Goal: Transaction & Acquisition: Subscribe to service/newsletter

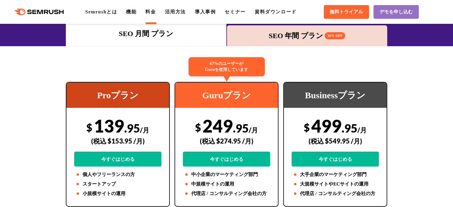
click at [337, 33] on span "16% OFF" at bounding box center [335, 35] width 21 height 7
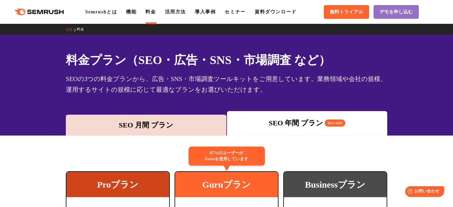
click at [142, 130] on div "SEO 月間 プラン" at bounding box center [146, 125] width 155 height 11
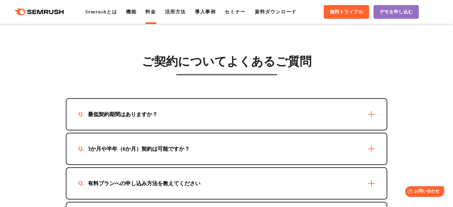
scroll to position [1663, 0]
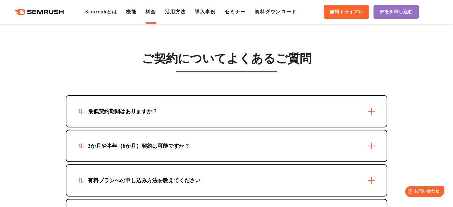
click at [154, 148] on div "3か月や半年（6か月）契約は可能ですか？" at bounding box center [226, 146] width 320 height 31
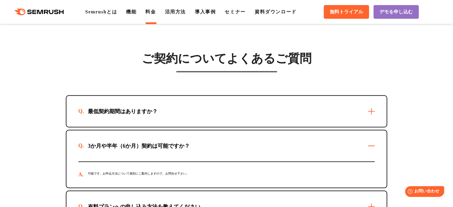
click at [154, 108] on div "最低契約期間はありますか？" at bounding box center [122, 111] width 89 height 7
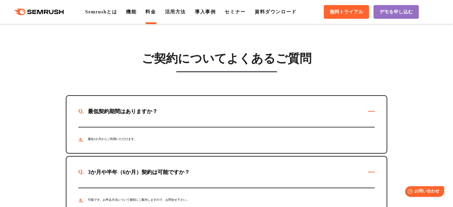
click at [154, 108] on div "最低契約期間はありますか？" at bounding box center [122, 111] width 89 height 7
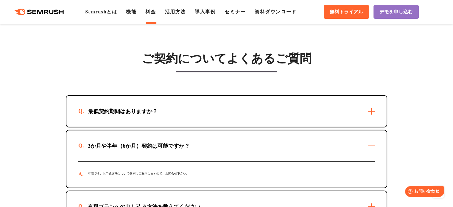
click at [154, 108] on div "最低契約期間はありますか？" at bounding box center [122, 111] width 89 height 7
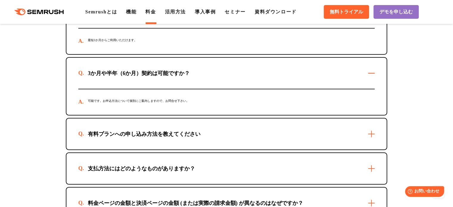
scroll to position [1723, 0]
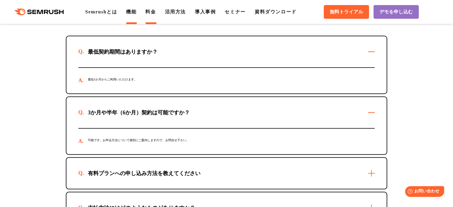
click at [136, 14] on link "機能" at bounding box center [131, 11] width 10 height 5
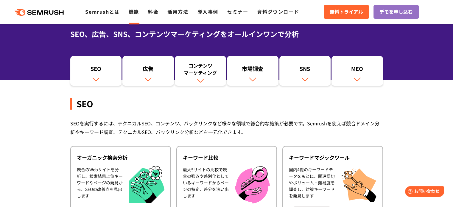
scroll to position [89, 0]
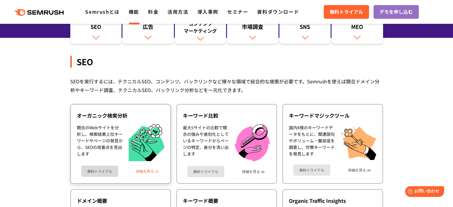
click at [147, 170] on link "詳細を見る" at bounding box center [145, 171] width 18 height 4
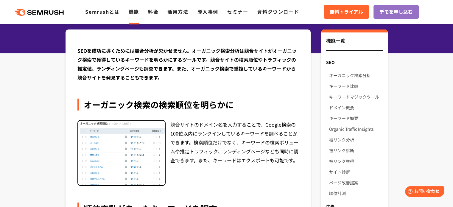
scroll to position [60, 0]
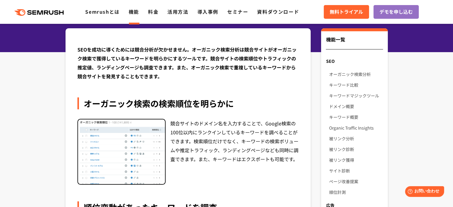
click at [145, 151] on img at bounding box center [121, 152] width 87 height 65
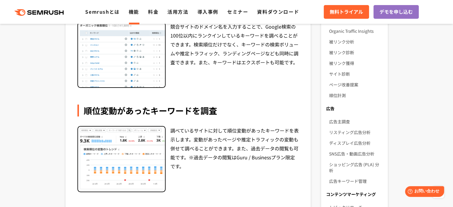
scroll to position [119, 0]
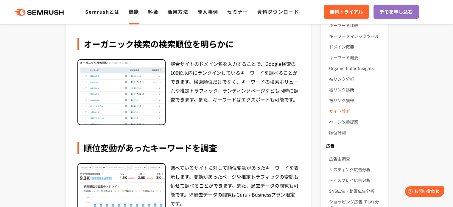
click at [343, 109] on link "サイト診断" at bounding box center [356, 111] width 54 height 11
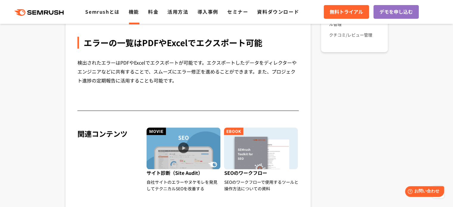
scroll to position [596, 0]
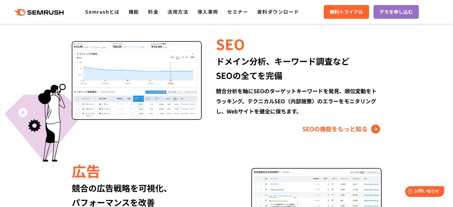
scroll to position [566, 0]
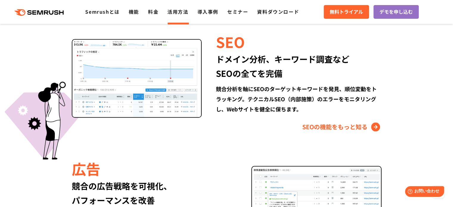
click at [180, 12] on link "活用方法" at bounding box center [178, 11] width 21 height 7
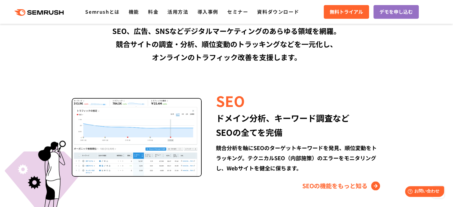
scroll to position [656, 0]
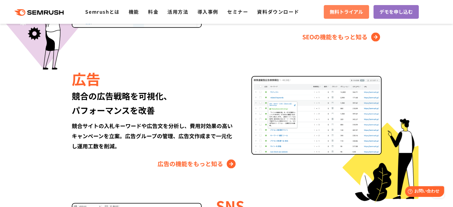
click at [348, 16] on span "無料トライアル" at bounding box center [346, 12] width 33 height 8
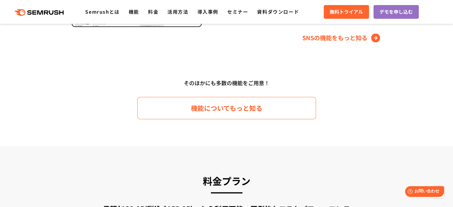
scroll to position [984, 0]
